Goal: Information Seeking & Learning: Learn about a topic

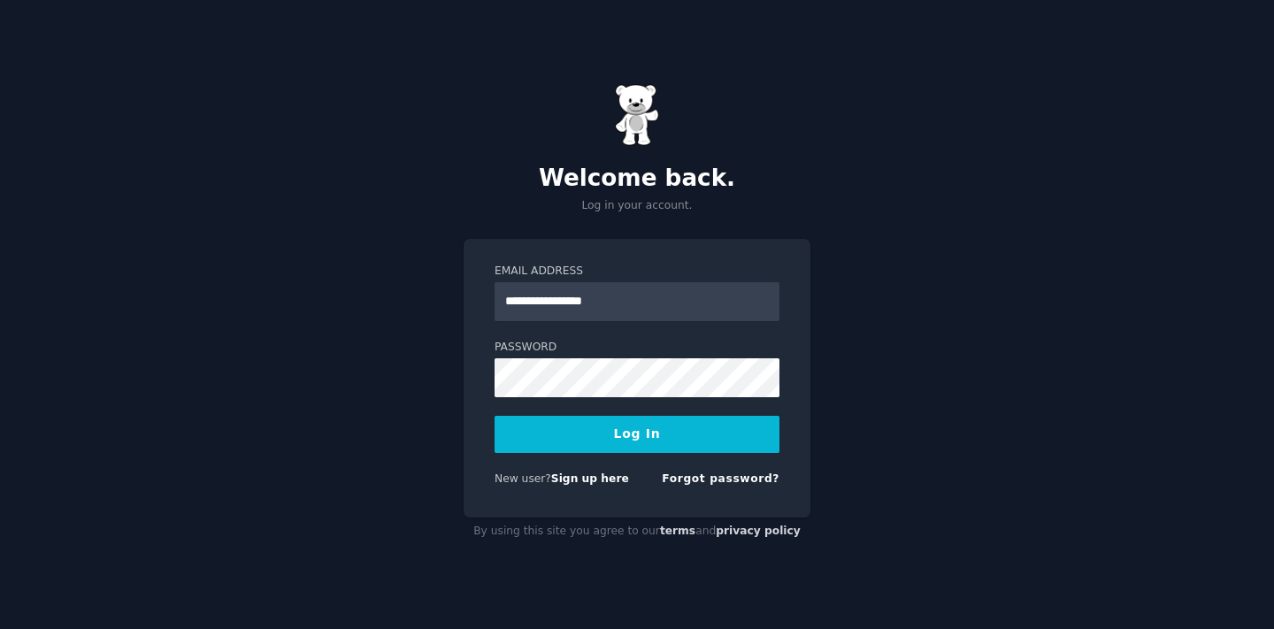
type input "**********"
click at [614, 435] on button "Log In" at bounding box center [636, 434] width 285 height 37
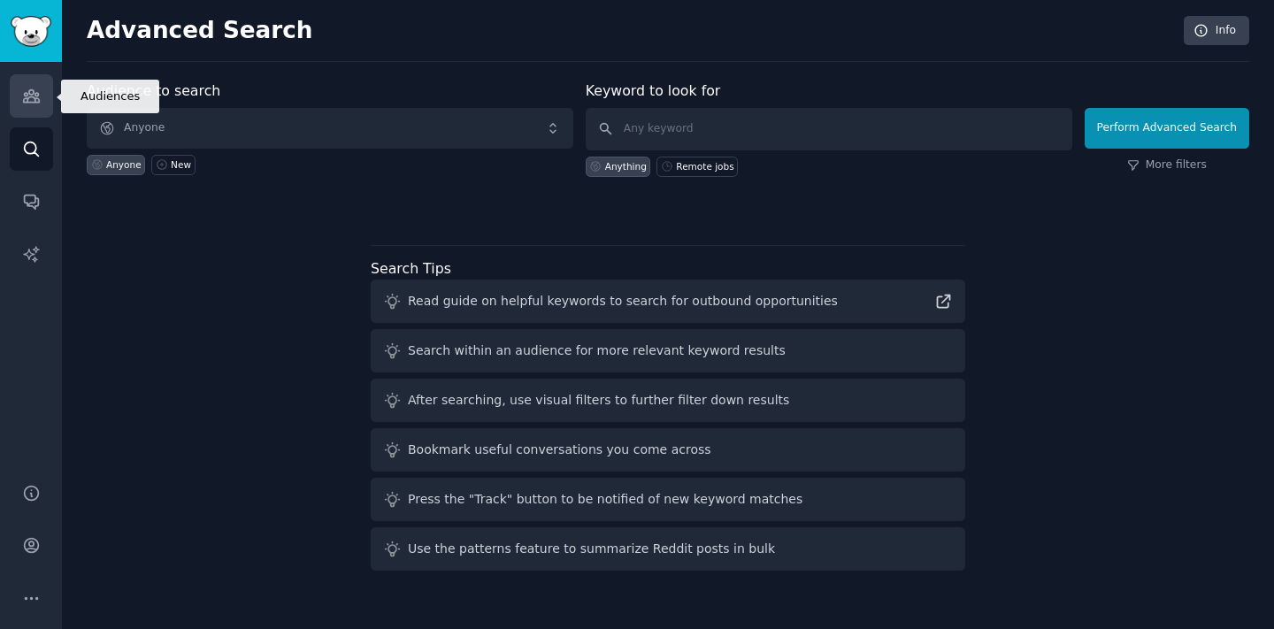
click at [35, 103] on icon "Sidebar" at bounding box center [31, 96] width 19 height 19
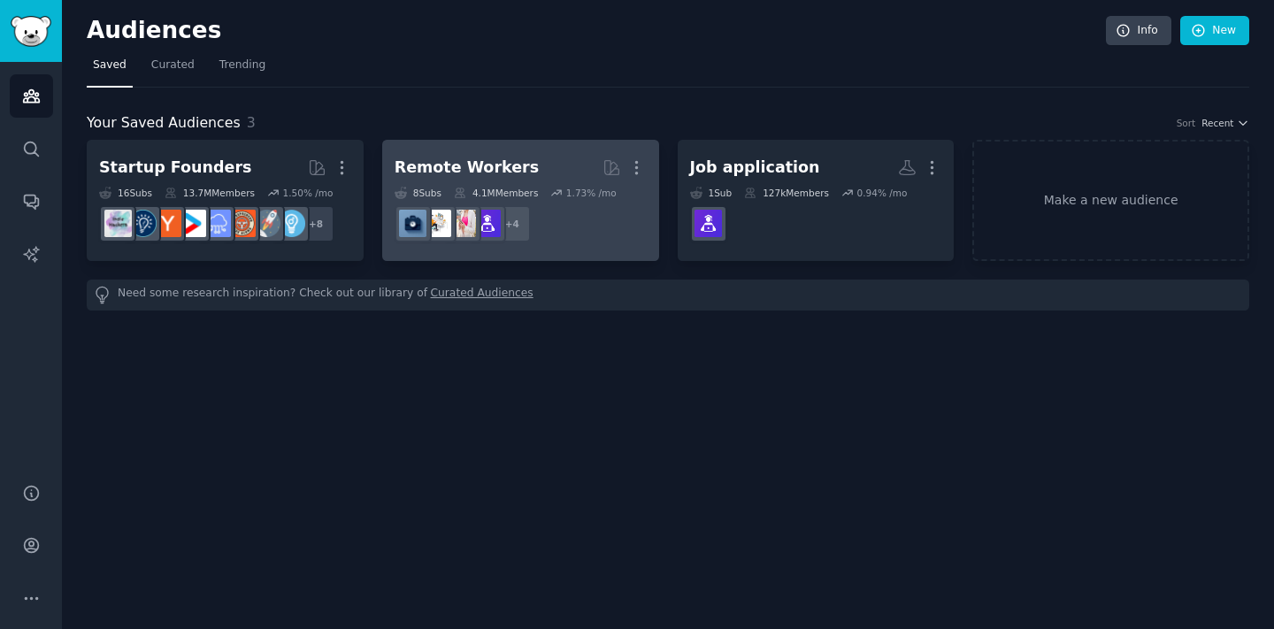
click at [590, 199] on dd "r/digitalnomad, r/WorkOnline, r/remotework, r/workfromhome + 4" at bounding box center [521, 224] width 252 height 50
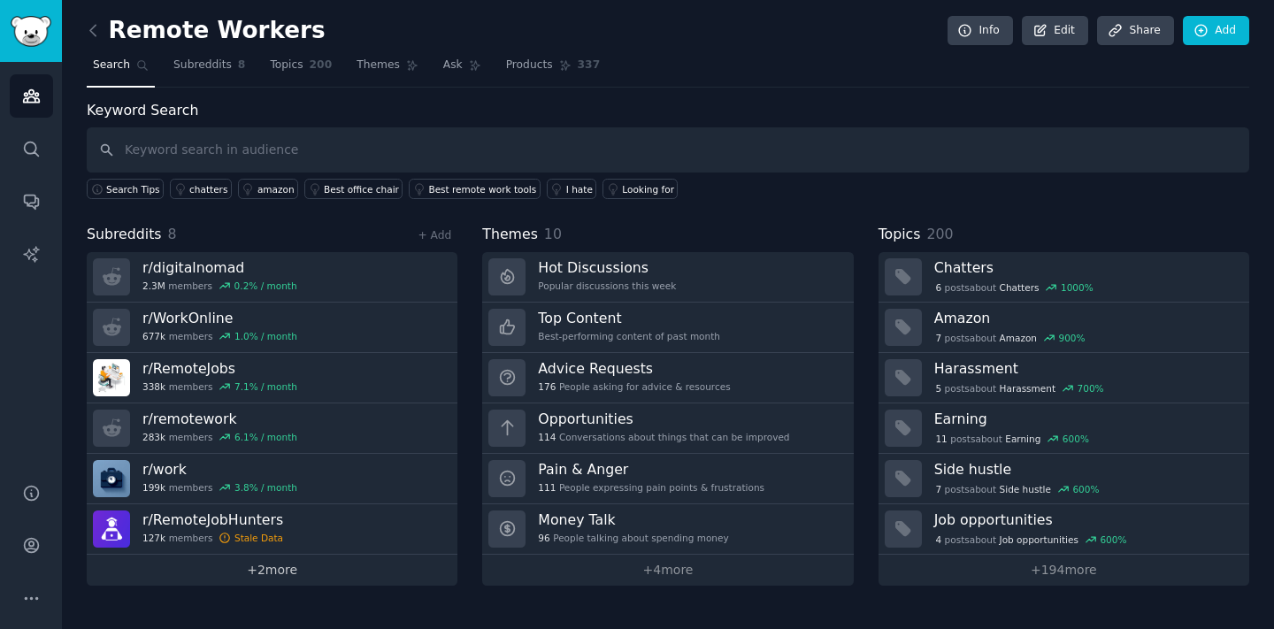
click at [317, 570] on link "+ 2 more" at bounding box center [272, 570] width 371 height 31
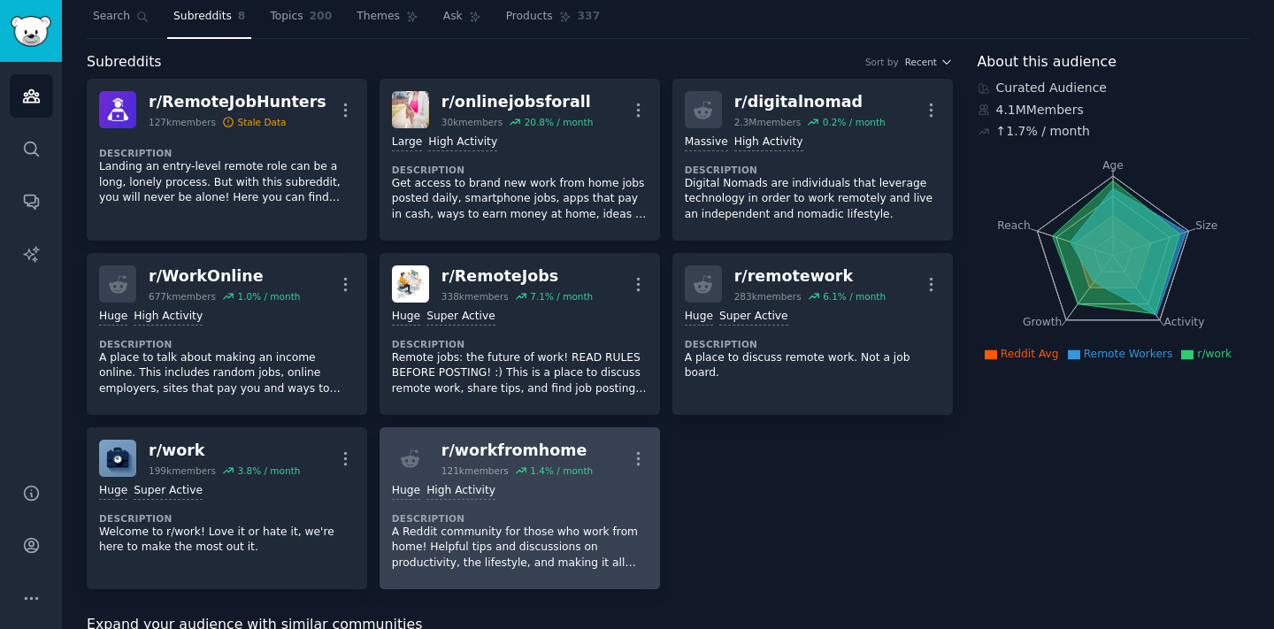
scroll to position [54, 0]
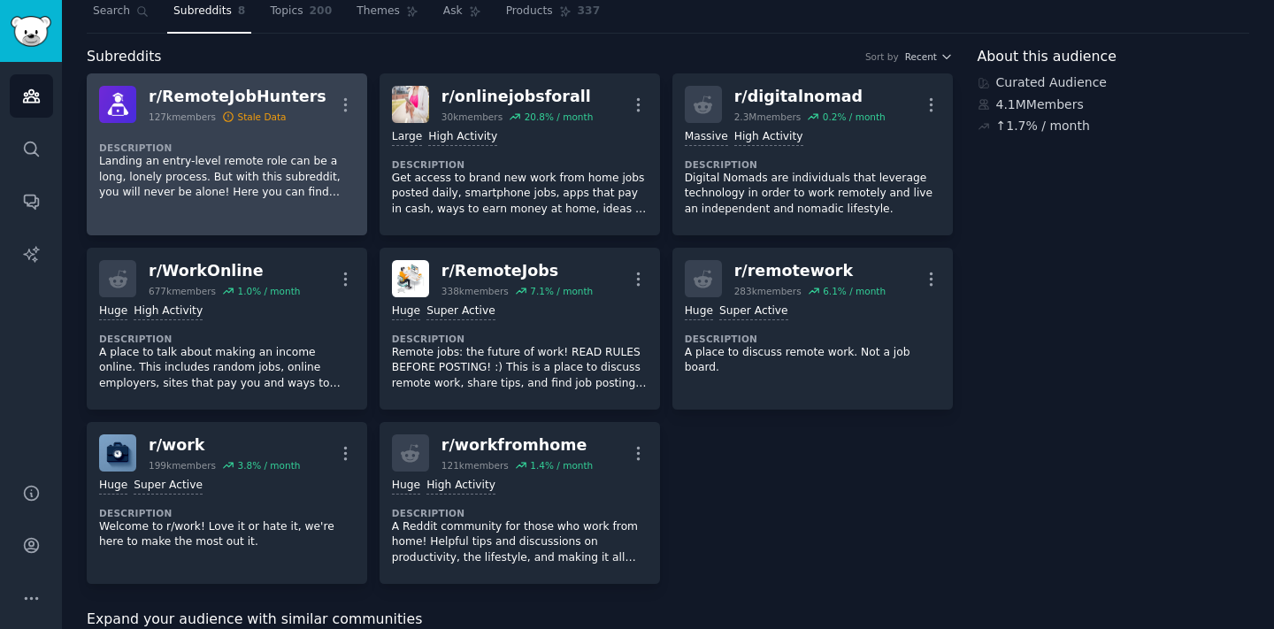
click at [272, 154] on p "Landing an entry-level remote role can be a long, lonely process. But with this…" at bounding box center [227, 177] width 256 height 47
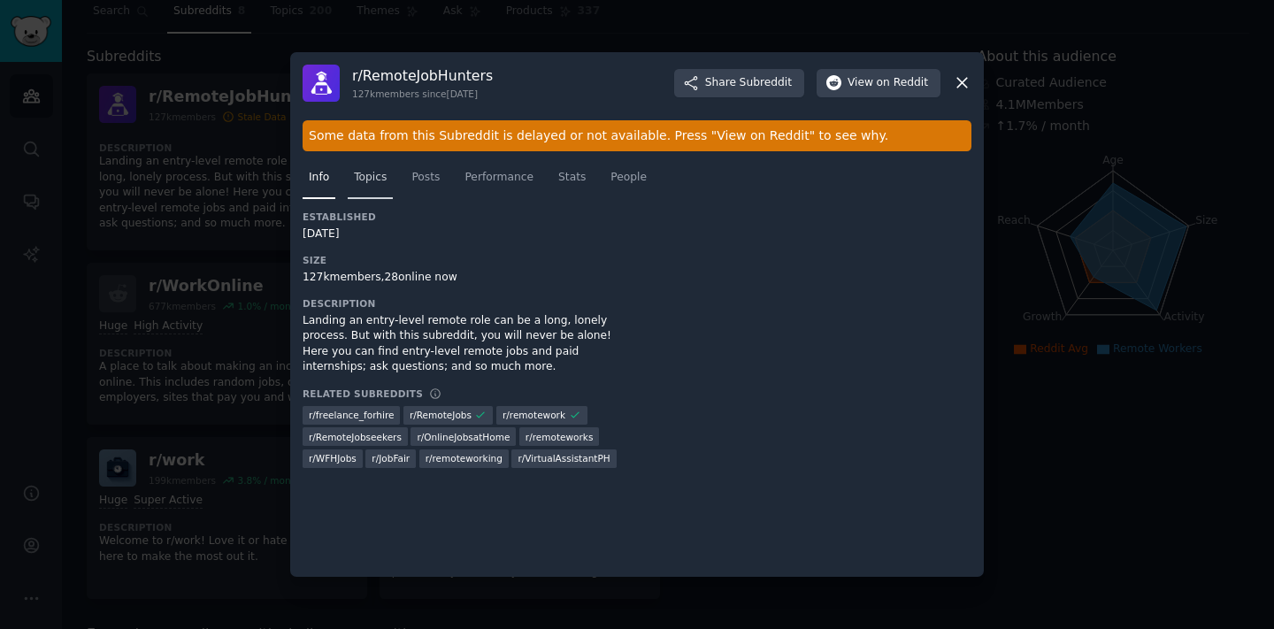
click at [382, 187] on link "Topics" at bounding box center [370, 182] width 45 height 36
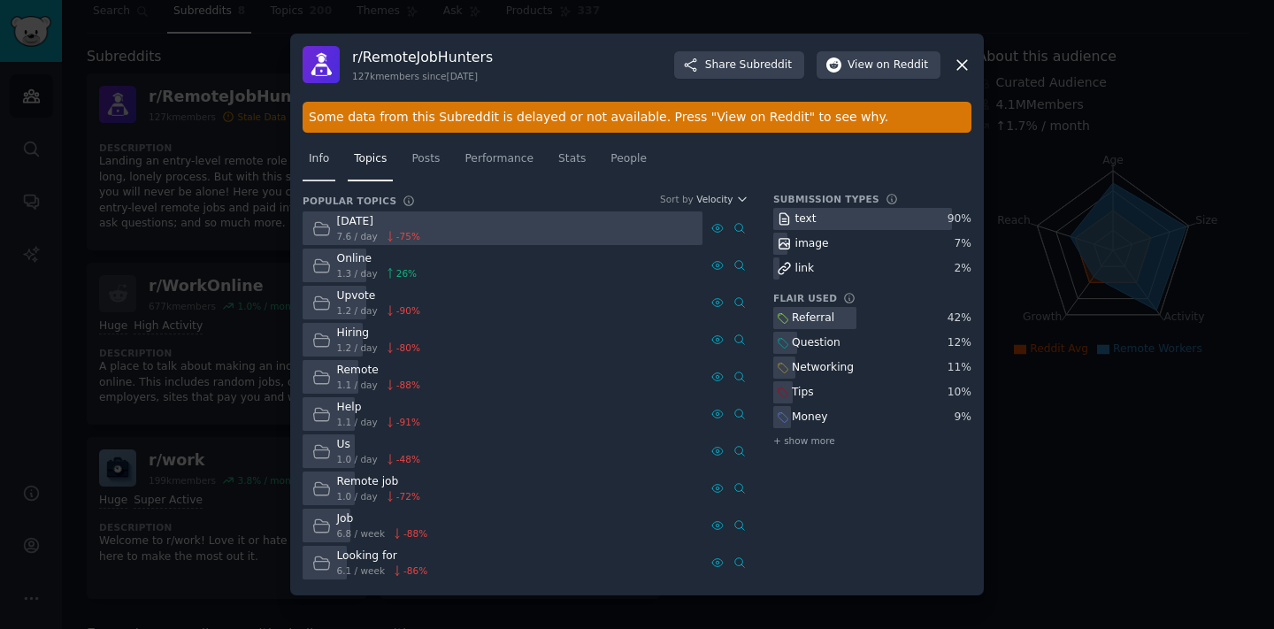
click at [322, 185] on div "Info Topics Posts Performance Stats People" at bounding box center [637, 163] width 669 height 60
click at [326, 160] on span "Info" at bounding box center [319, 159] width 20 height 16
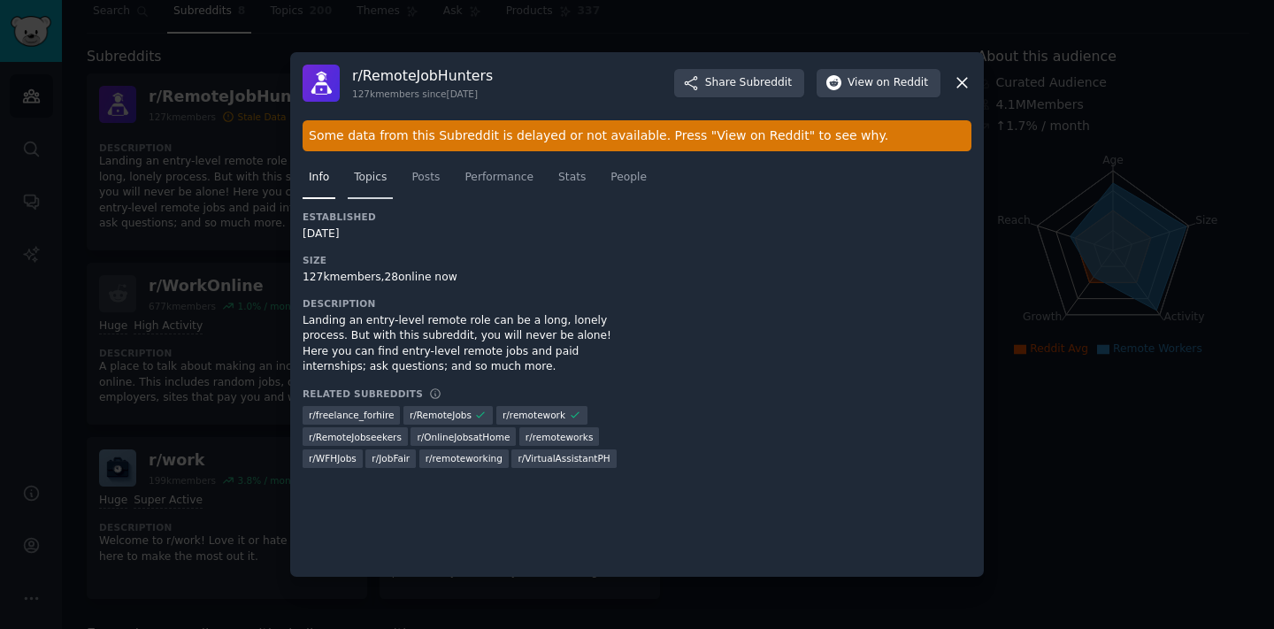
click at [379, 190] on link "Topics" at bounding box center [370, 182] width 45 height 36
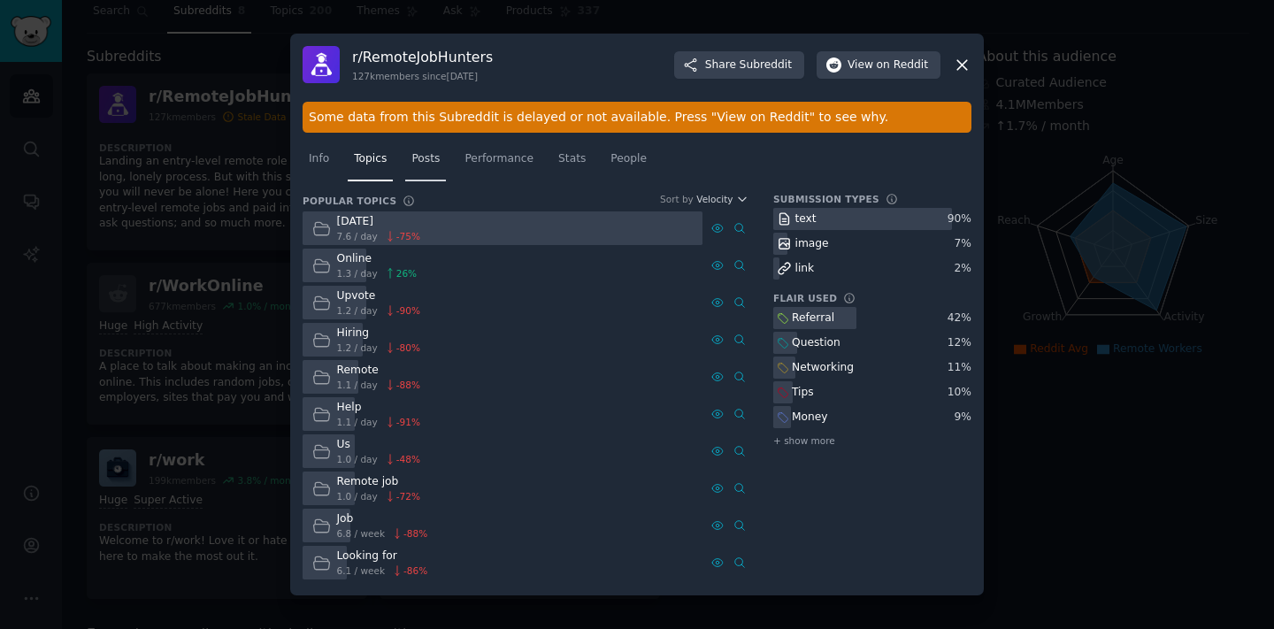
click at [426, 165] on span "Posts" at bounding box center [425, 159] width 28 height 16
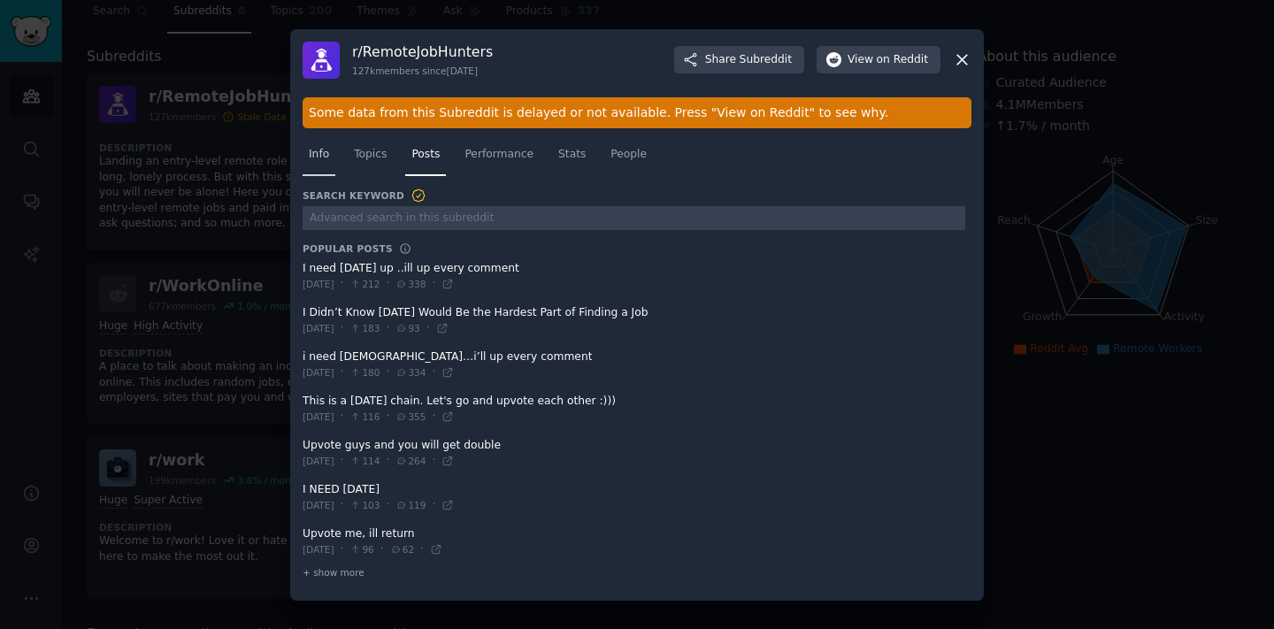
click at [326, 174] on link "Info" at bounding box center [319, 159] width 33 height 36
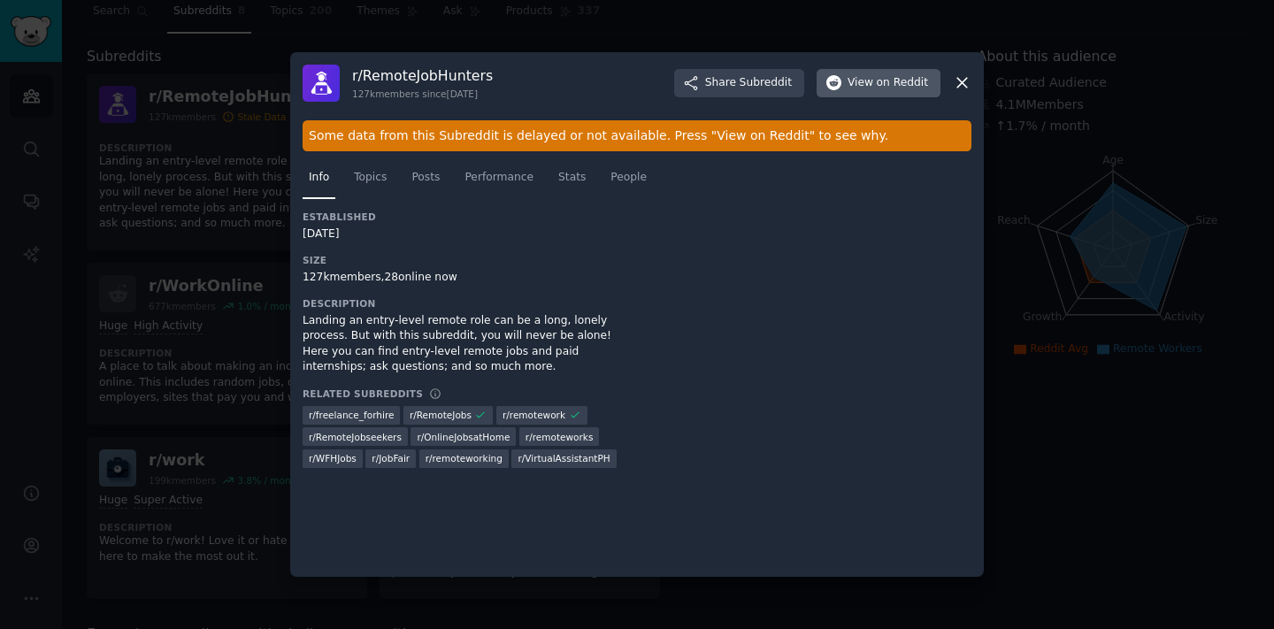
click at [910, 90] on span "on Reddit" at bounding box center [902, 83] width 51 height 16
click at [240, 65] on div at bounding box center [637, 314] width 1274 height 629
